Goal: Task Accomplishment & Management: Complete application form

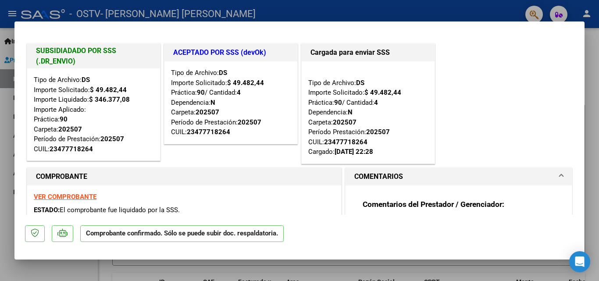
scroll to position [160, 0]
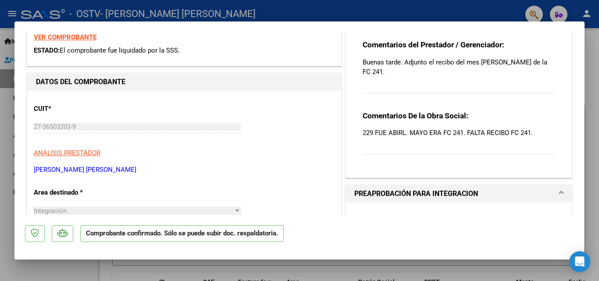
click at [594, 117] on div at bounding box center [299, 140] width 599 height 281
type input "$ 0,00"
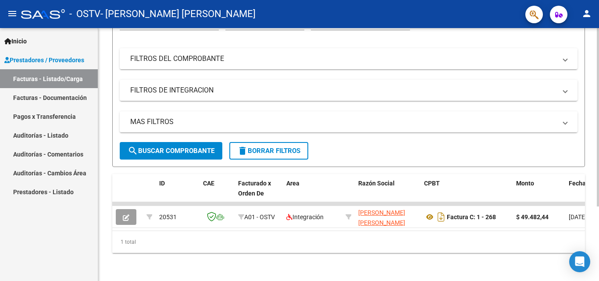
scroll to position [106, 0]
click at [599, 181] on div at bounding box center [598, 192] width 2 height 179
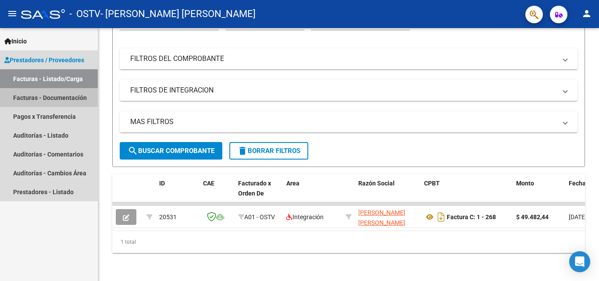
click at [61, 101] on link "Facturas - Documentación" at bounding box center [49, 97] width 98 height 19
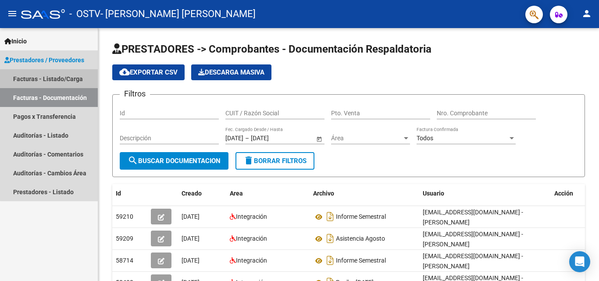
click at [64, 86] on link "Facturas - Listado/Carga" at bounding box center [49, 78] width 98 height 19
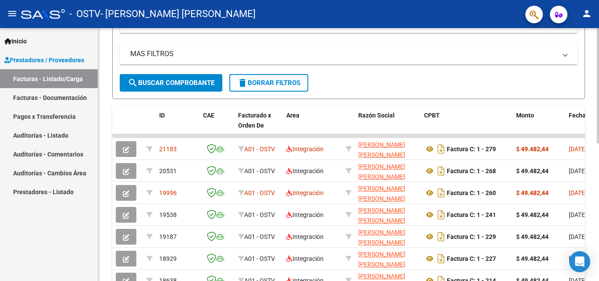
scroll to position [168, 0]
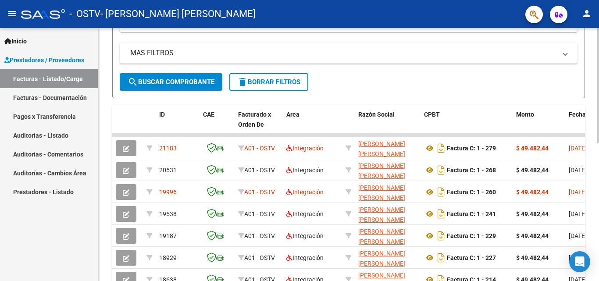
click at [599, 149] on div at bounding box center [598, 163] width 2 height 115
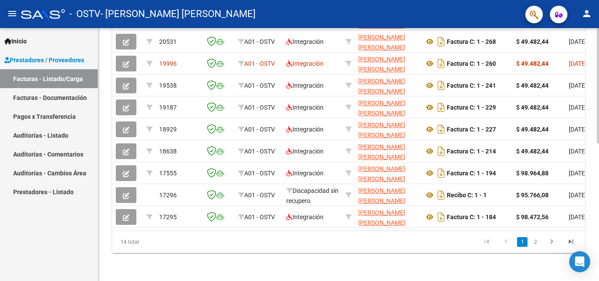
scroll to position [270, 0]
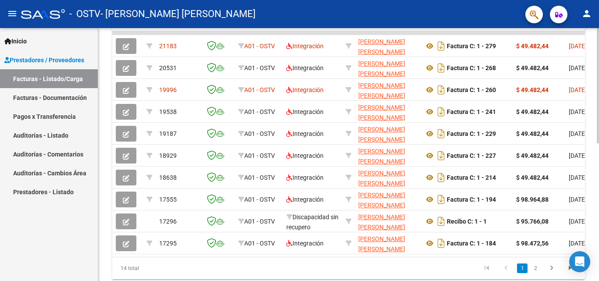
click at [598, 191] on div at bounding box center [598, 211] width 2 height 115
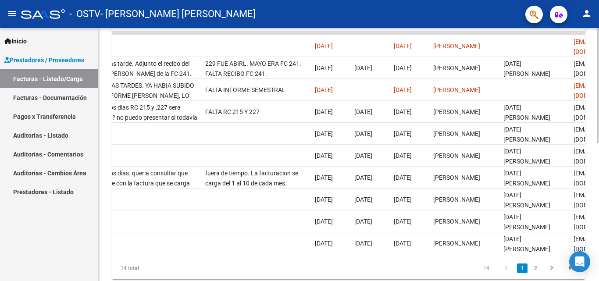
scroll to position [0, 1376]
